Goal: Task Accomplishment & Management: Complete application form

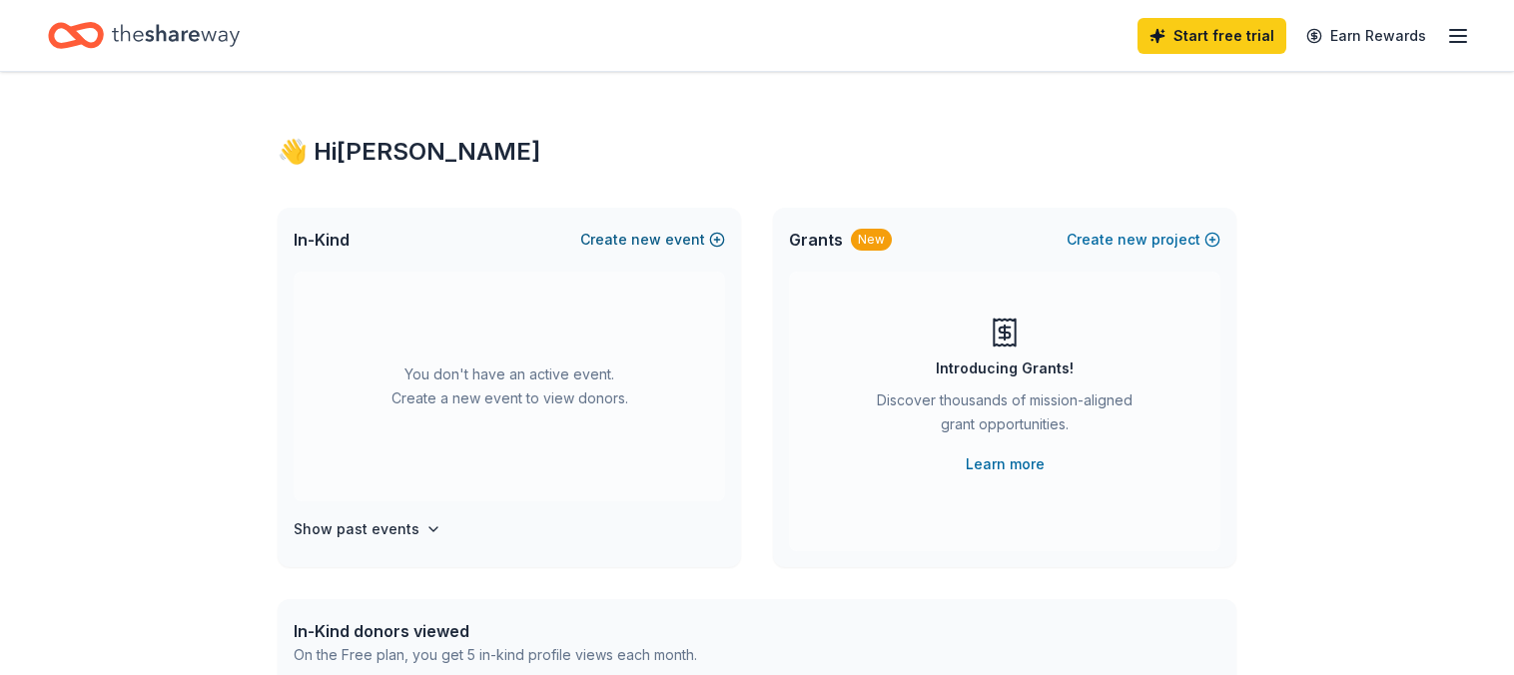
click at [720, 236] on button "Create new event" at bounding box center [652, 240] width 145 height 24
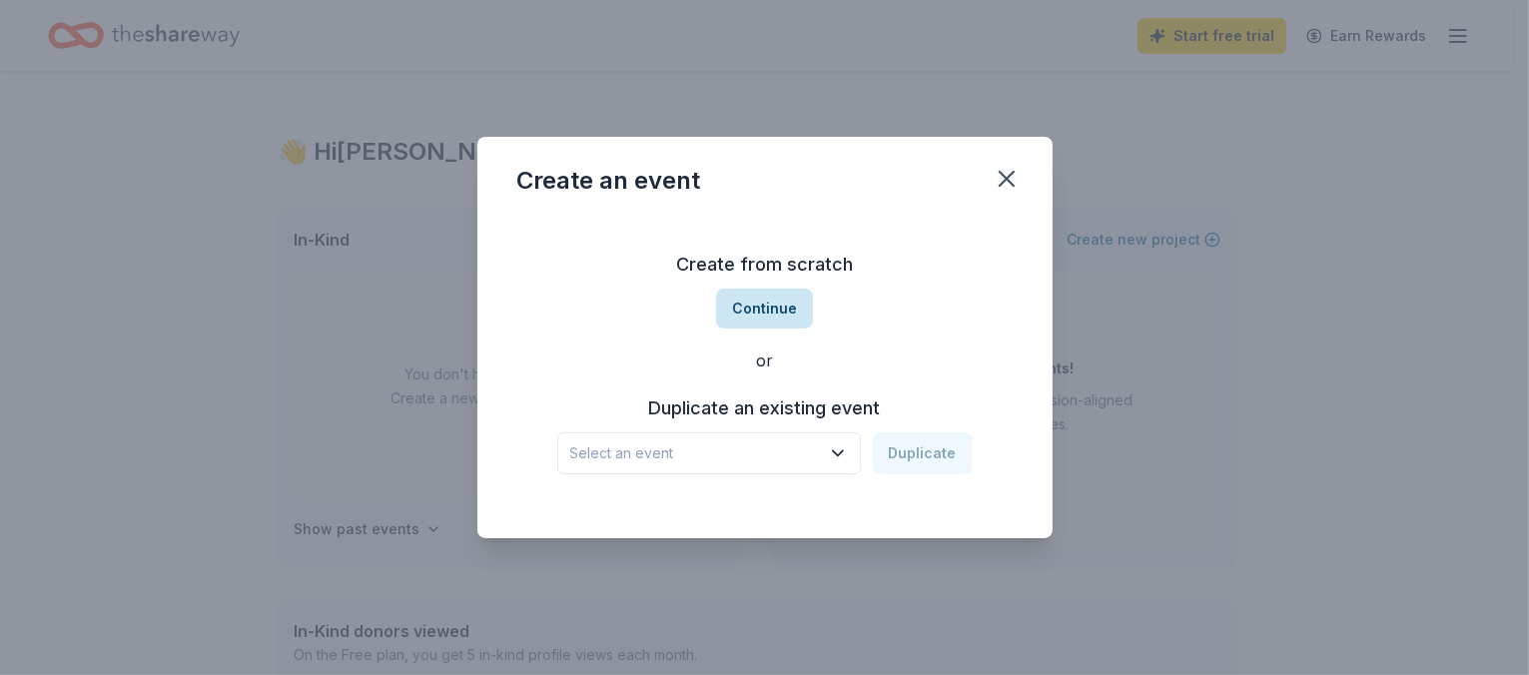
click at [782, 305] on button "Continue" at bounding box center [764, 309] width 97 height 40
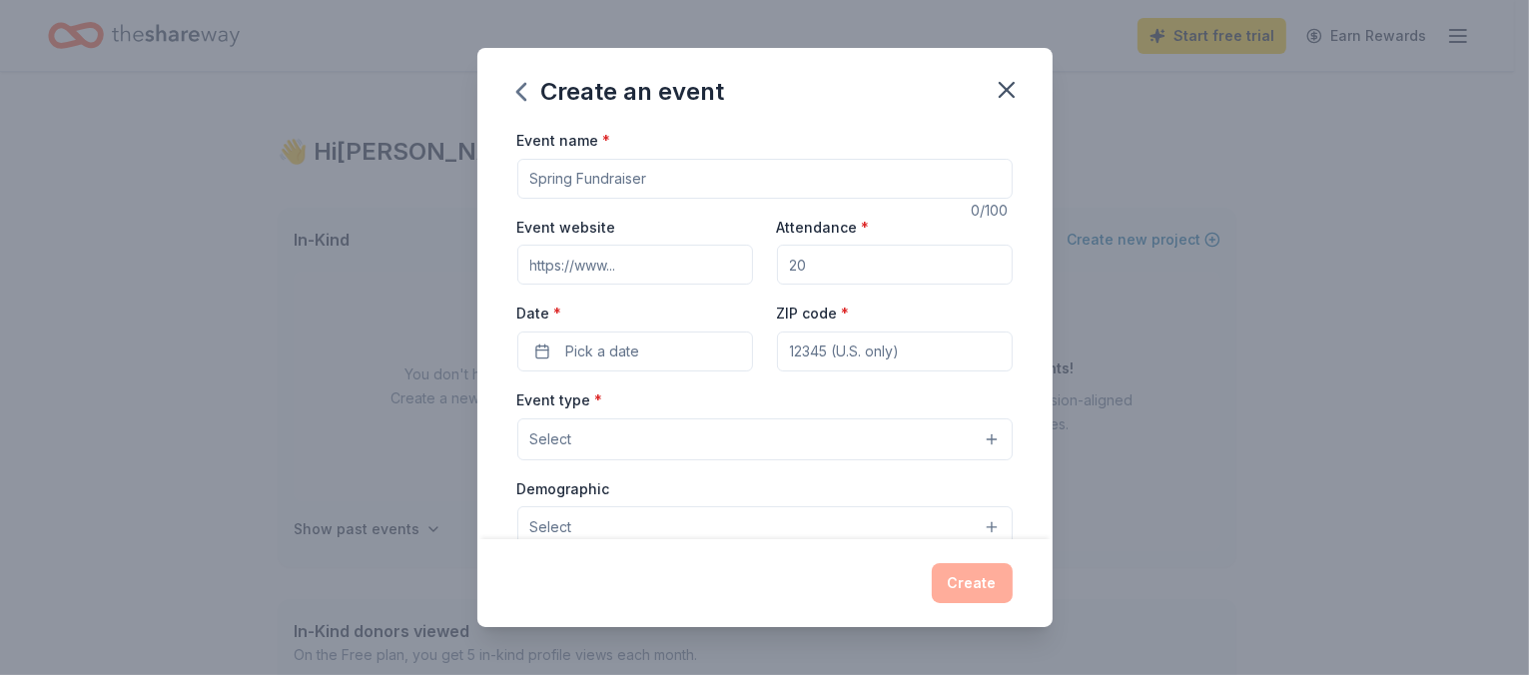
click at [671, 175] on input "Event name *" at bounding box center [764, 179] width 495 height 40
type input "s"
type input "SHE AROSE"
click at [798, 262] on input "Attendance *" at bounding box center [895, 265] width 236 height 40
type input "25"
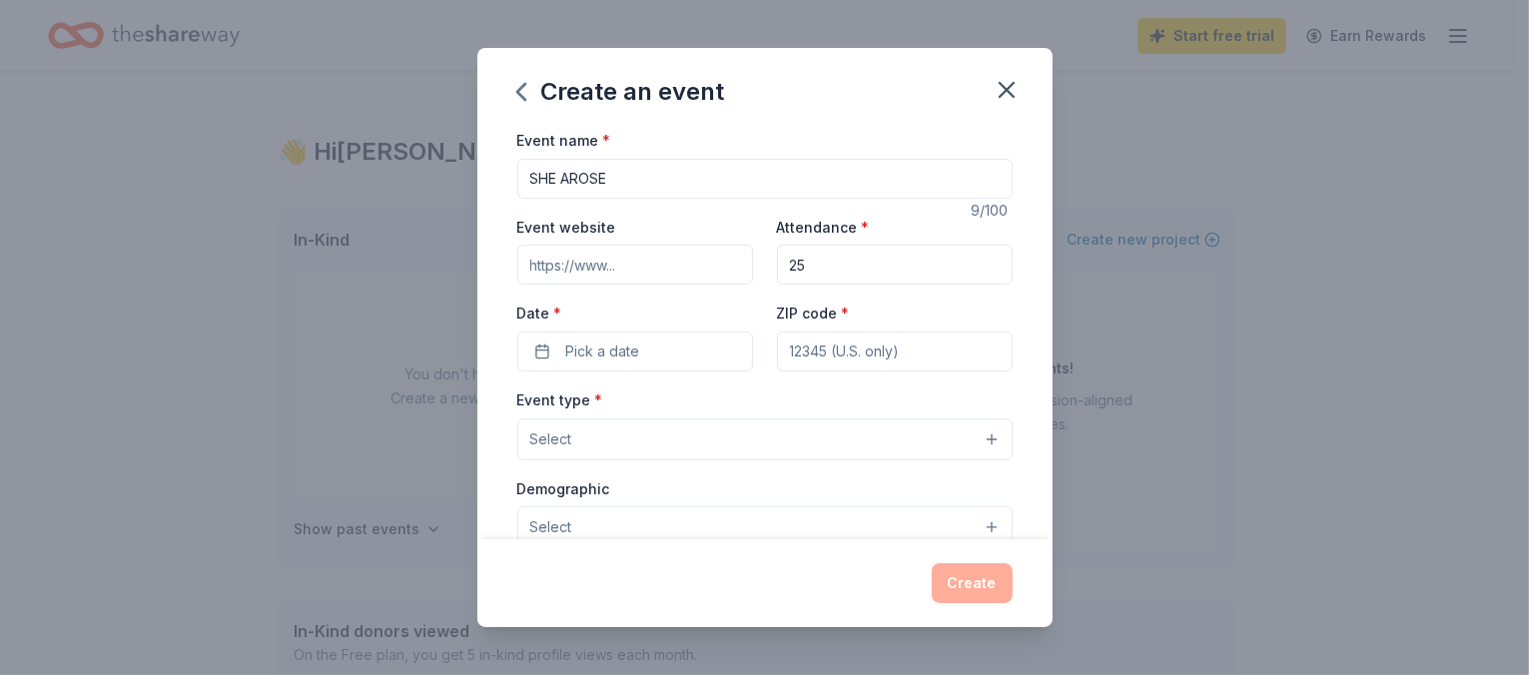
click at [781, 346] on input "ZIP code *" at bounding box center [895, 351] width 236 height 40
type input "43213"
